Goal: Information Seeking & Learning: Learn about a topic

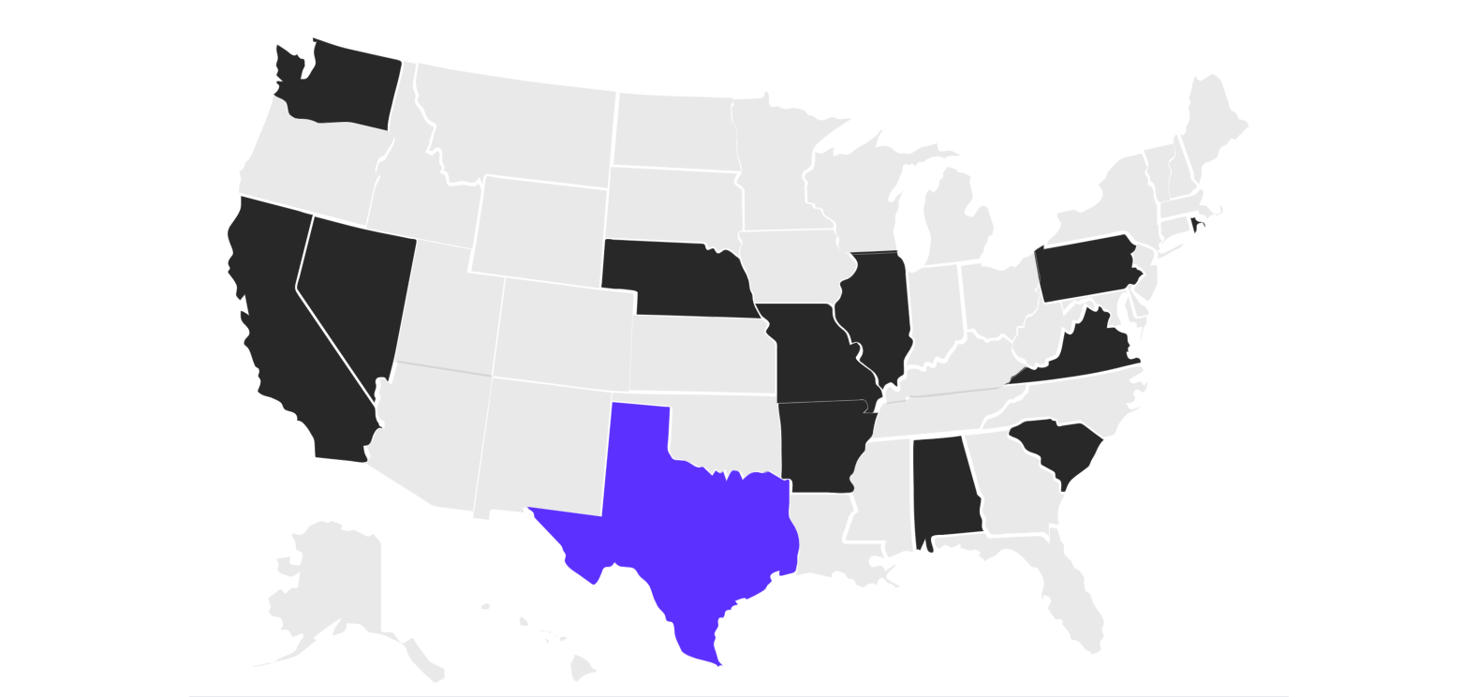
scroll to position [2563, 0]
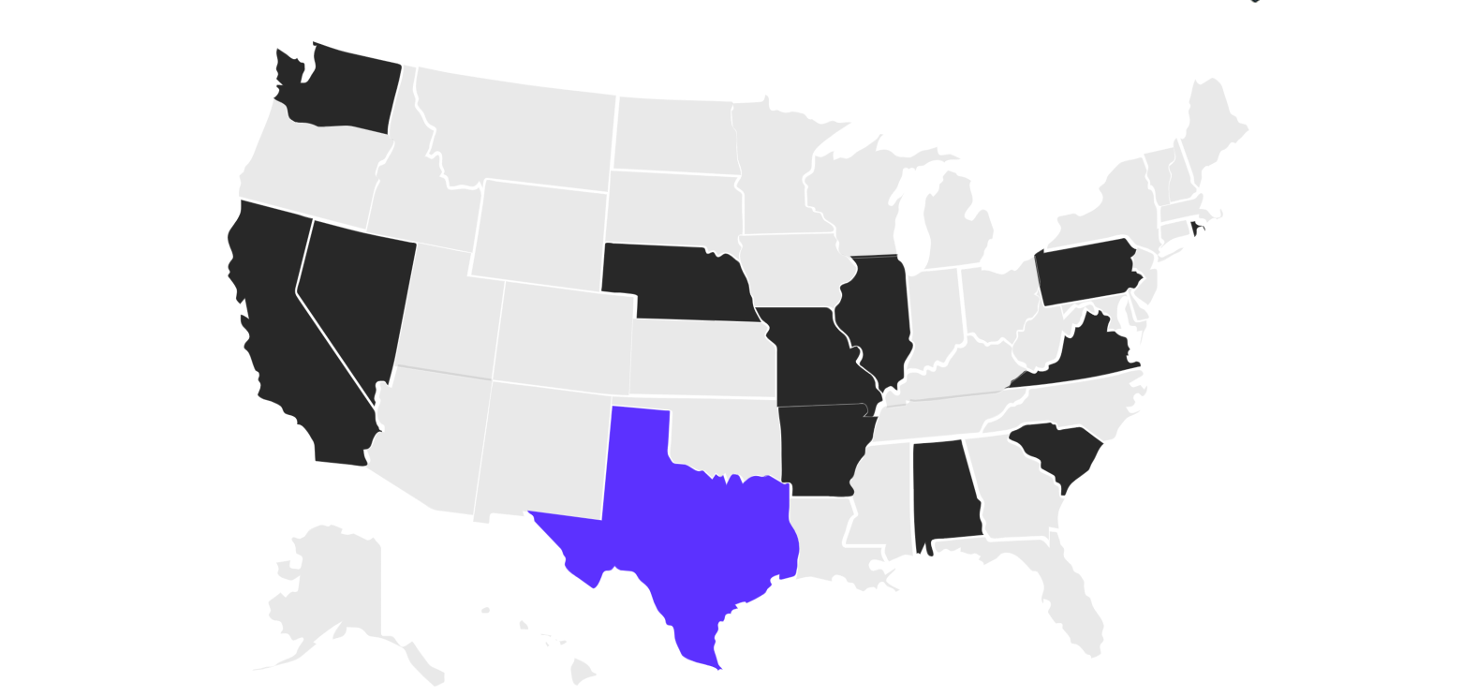
click at [696, 516] on icon at bounding box center [663, 538] width 272 height 265
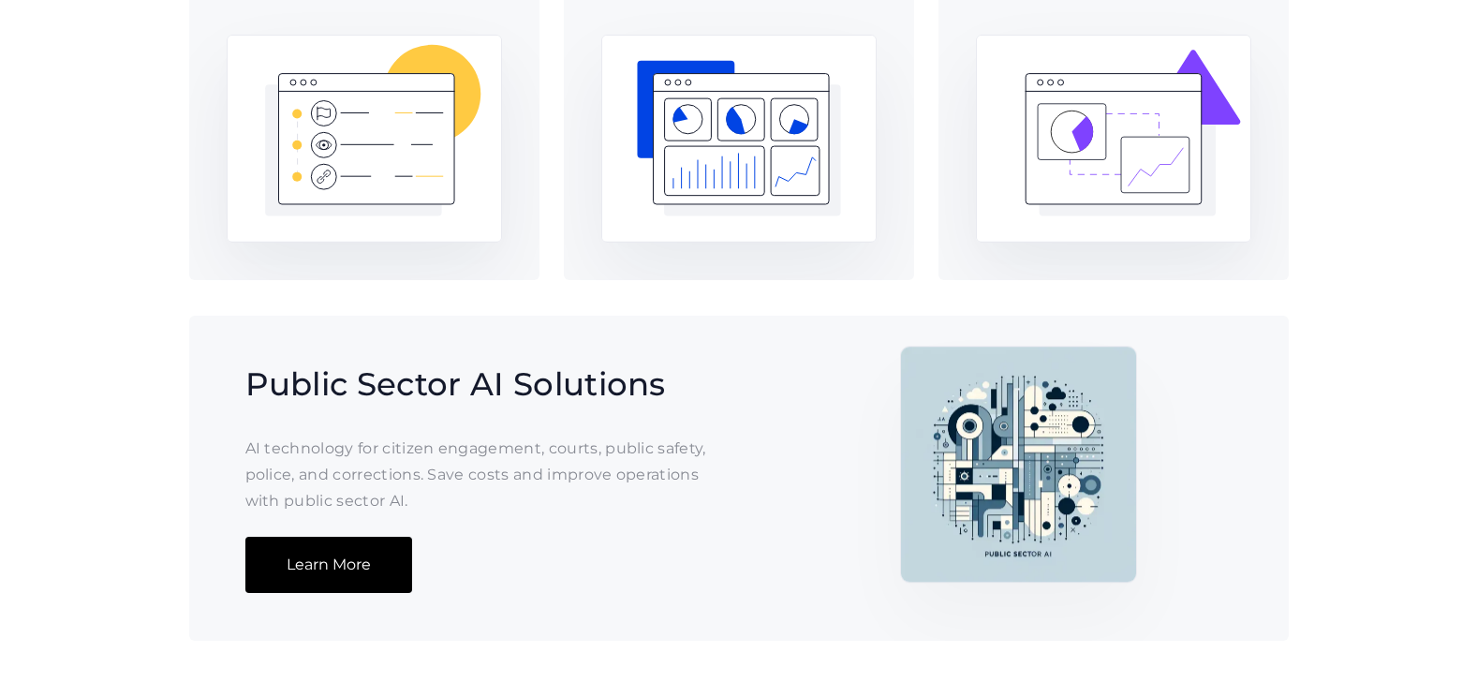
scroll to position [1345, 0]
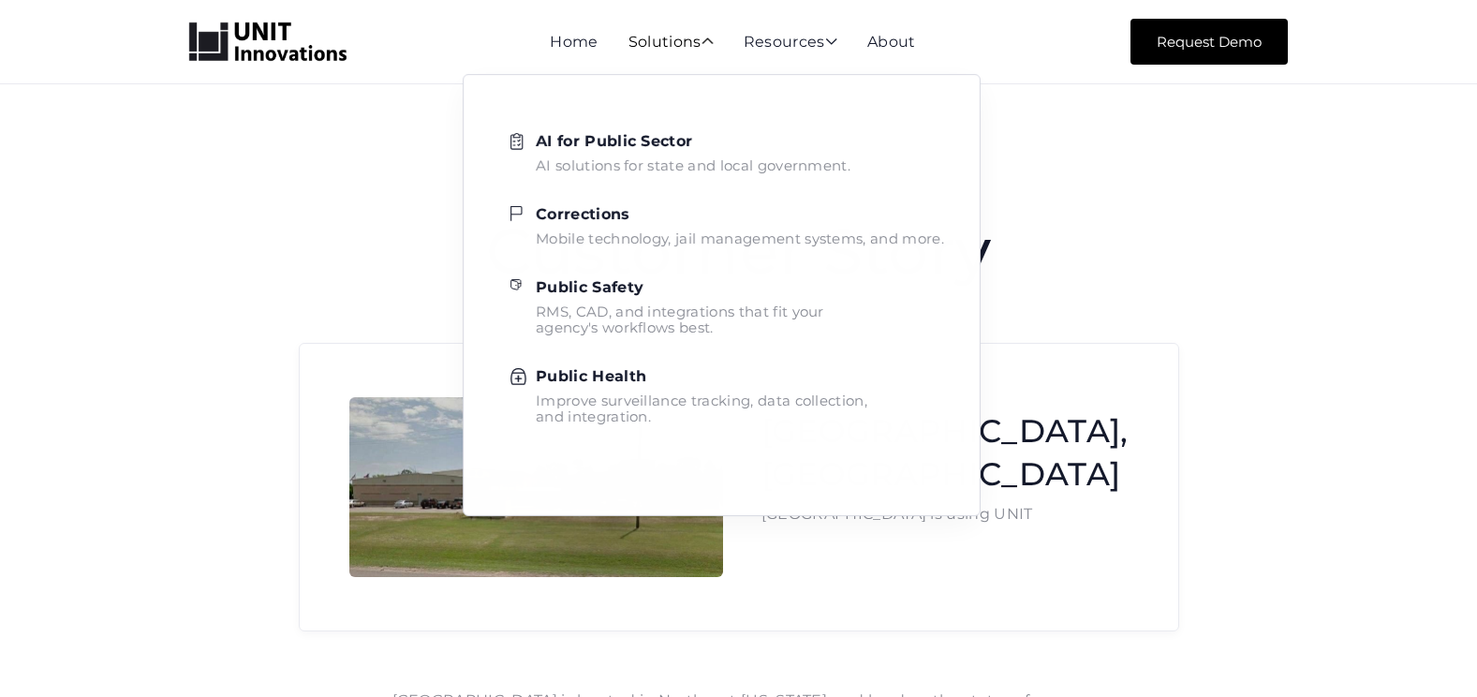
click at [688, 42] on div "Solutions " at bounding box center [671, 43] width 85 height 17
click at [677, 217] on h2 "Corrections" at bounding box center [740, 214] width 408 height 21
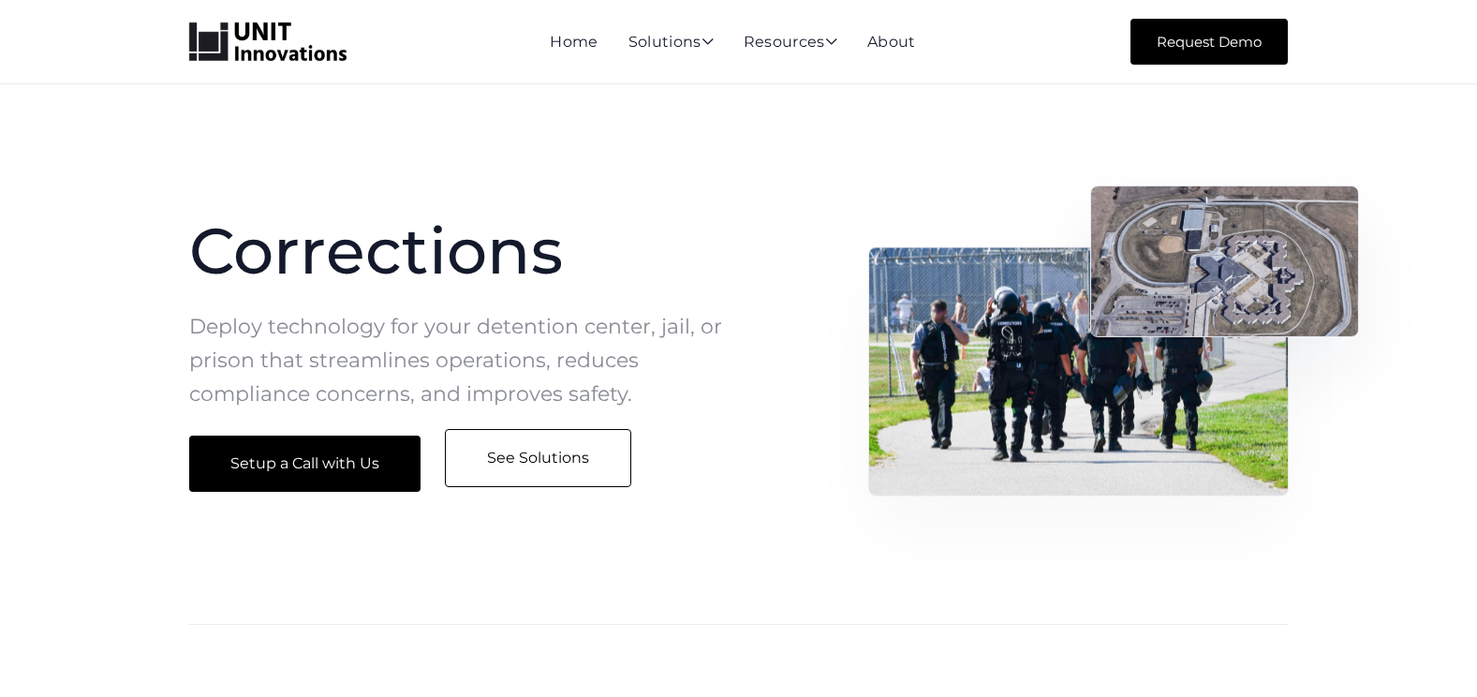
click at [491, 460] on link "See Solutions" at bounding box center [538, 458] width 186 height 58
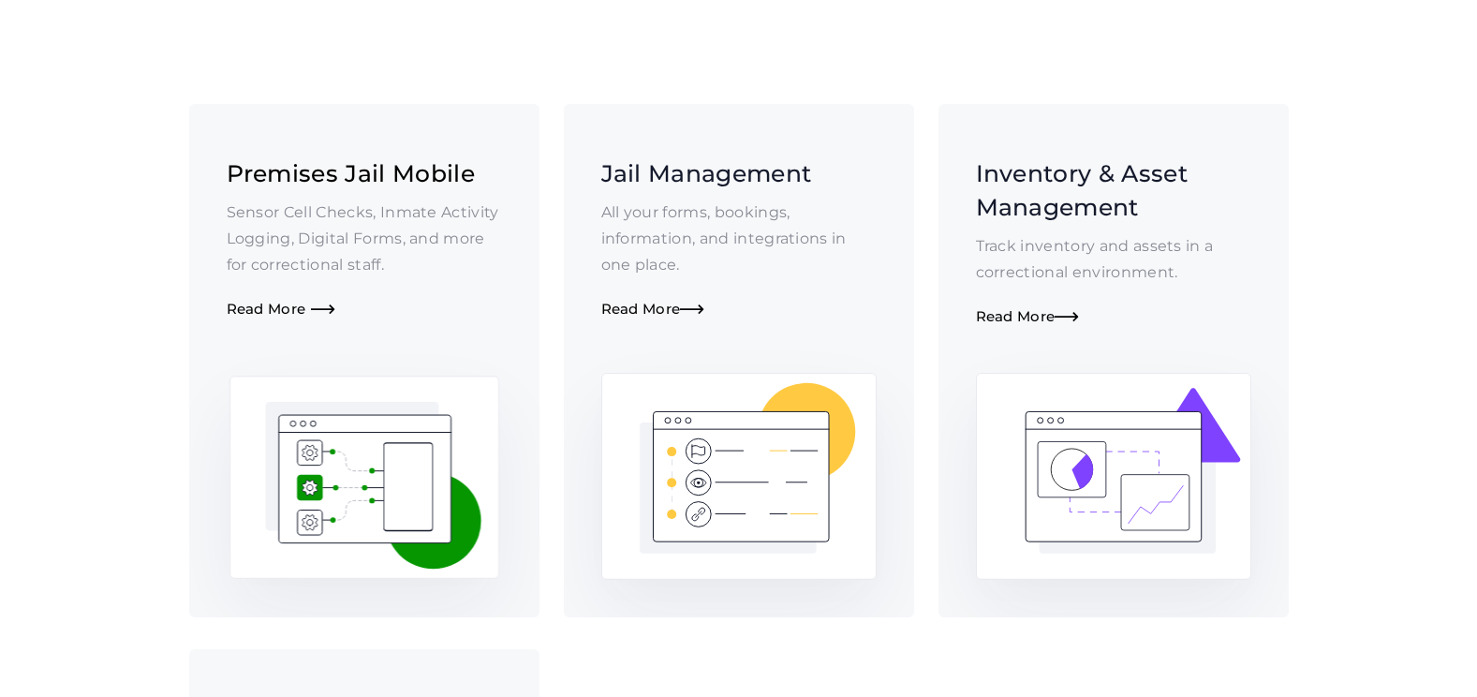
scroll to position [644, 0]
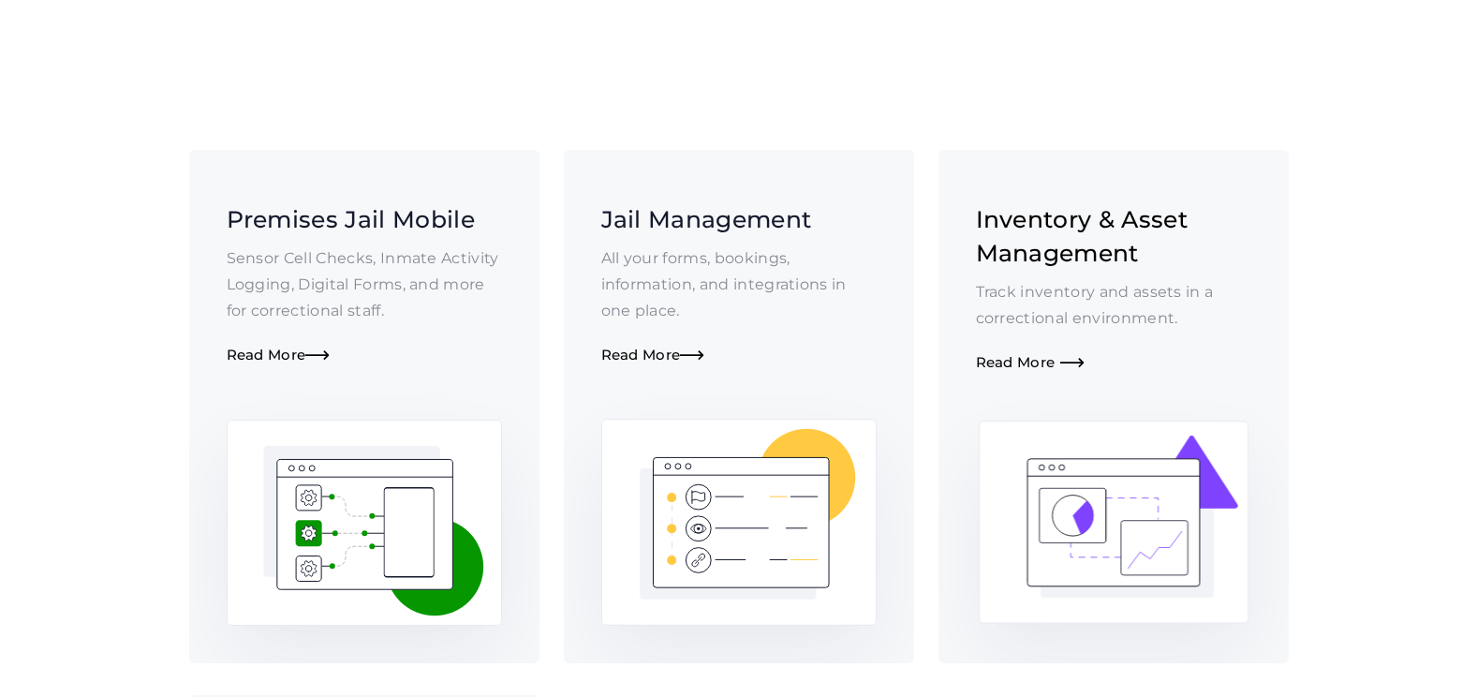
click at [1024, 354] on div "Read More " at bounding box center [1113, 363] width 275 height 18
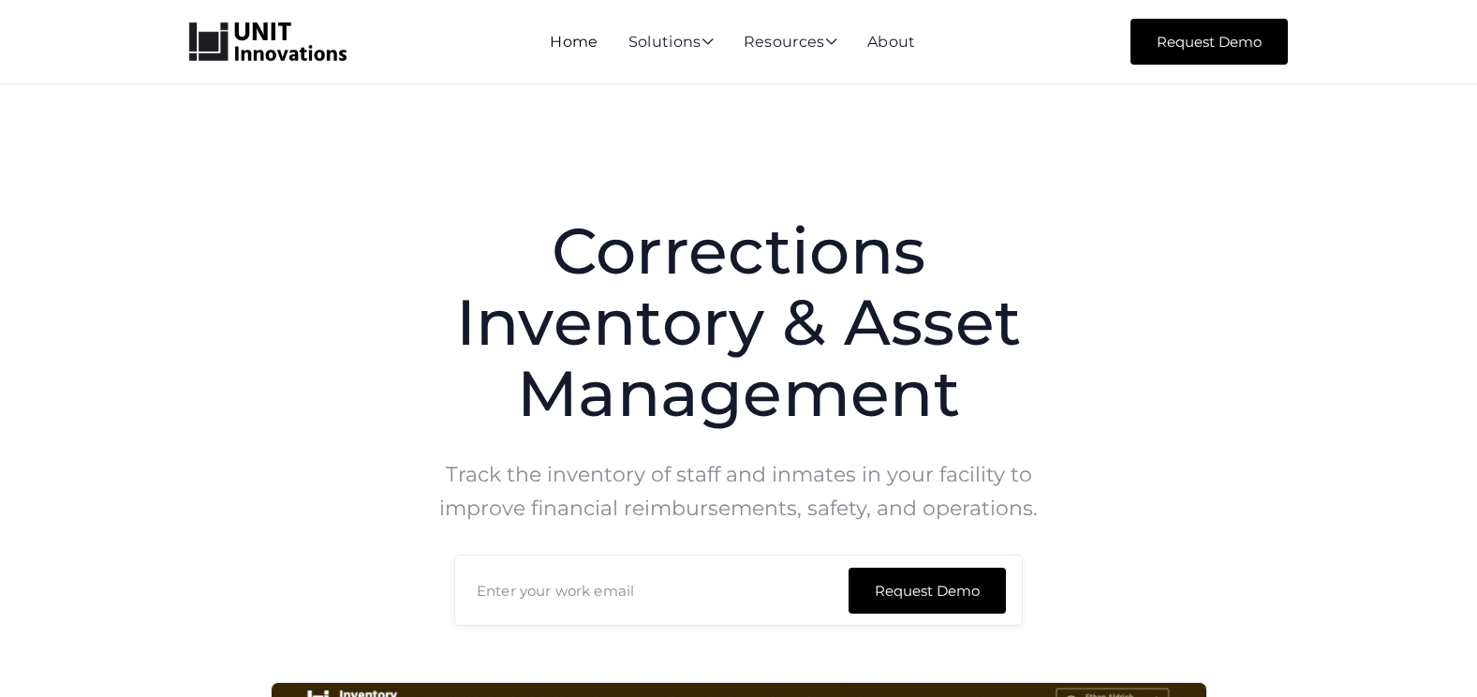
click at [568, 39] on link "Home" at bounding box center [574, 42] width 48 height 18
